Goal: Task Accomplishment & Management: Manage account settings

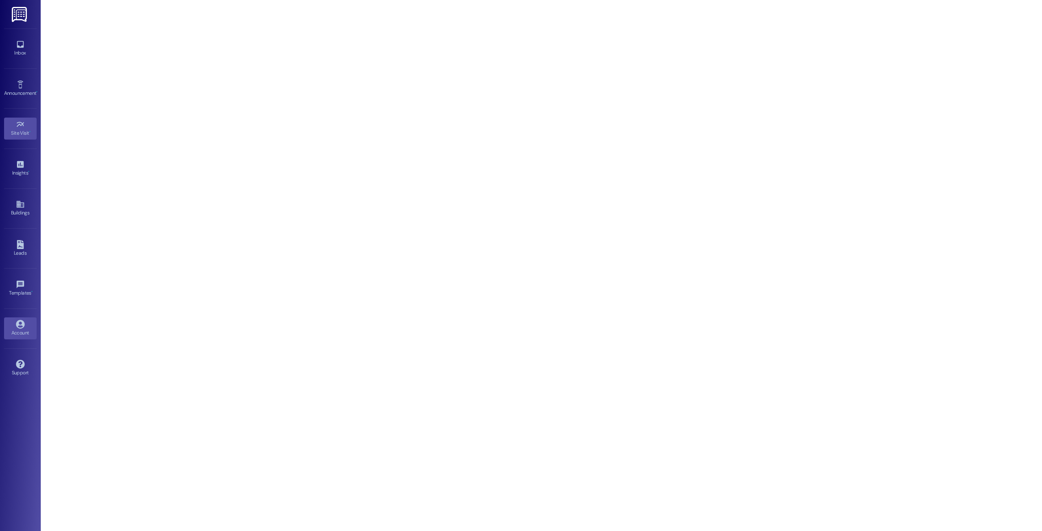
click at [23, 323] on icon at bounding box center [20, 324] width 9 height 9
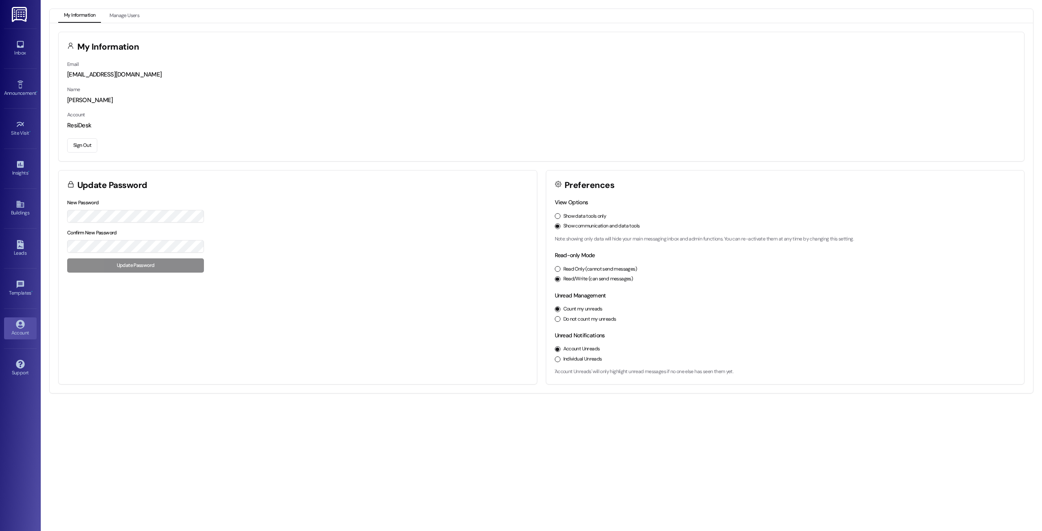
click at [81, 149] on button "Sign Out" at bounding box center [82, 145] width 30 height 14
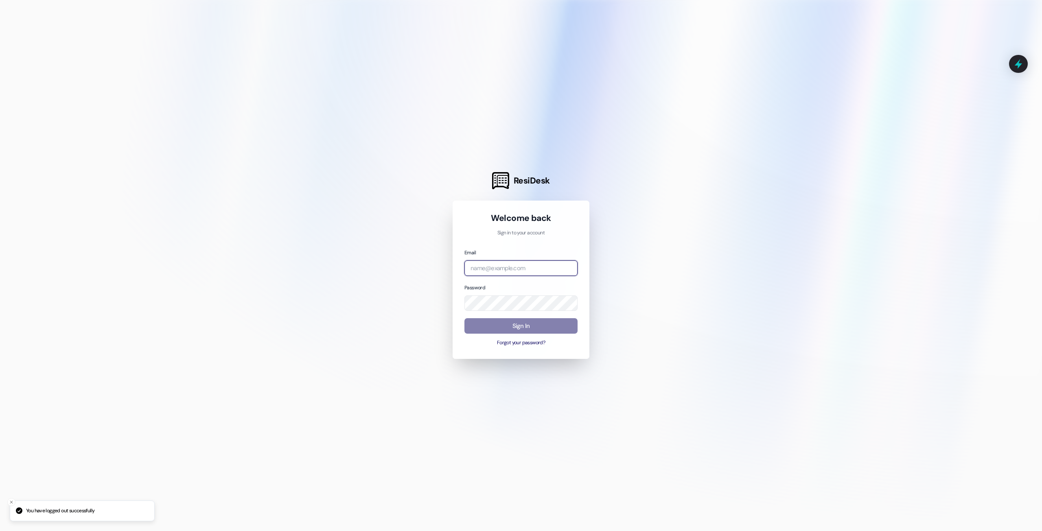
click at [487, 263] on input "email" at bounding box center [521, 269] width 113 height 16
type input "a"
click at [0, 531] on com-1password-button at bounding box center [0, 531] width 0 height 0
type input "[EMAIL_ADDRESS][DOMAIN_NAME]"
